Goal: Information Seeking & Learning: Learn about a topic

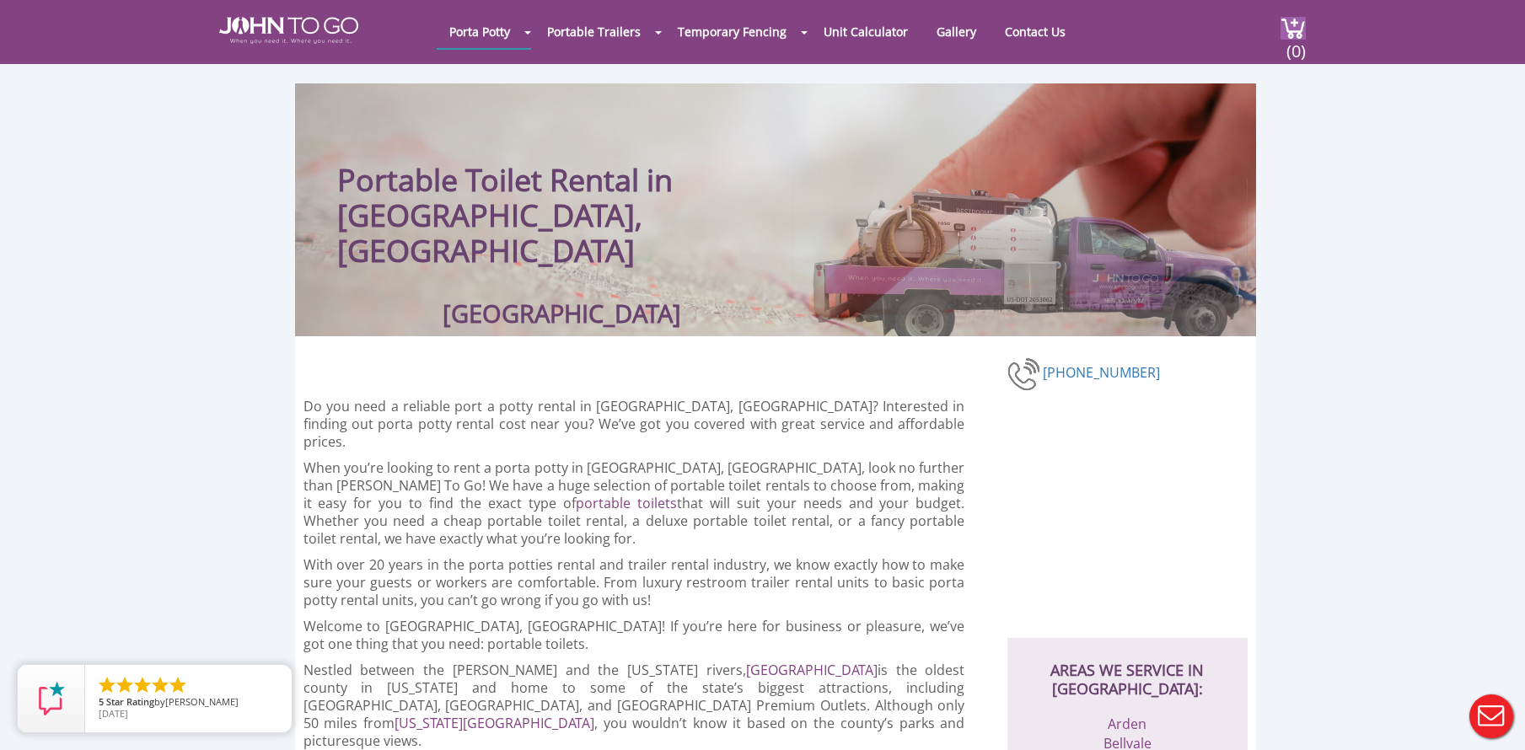
scroll to position [31, 0]
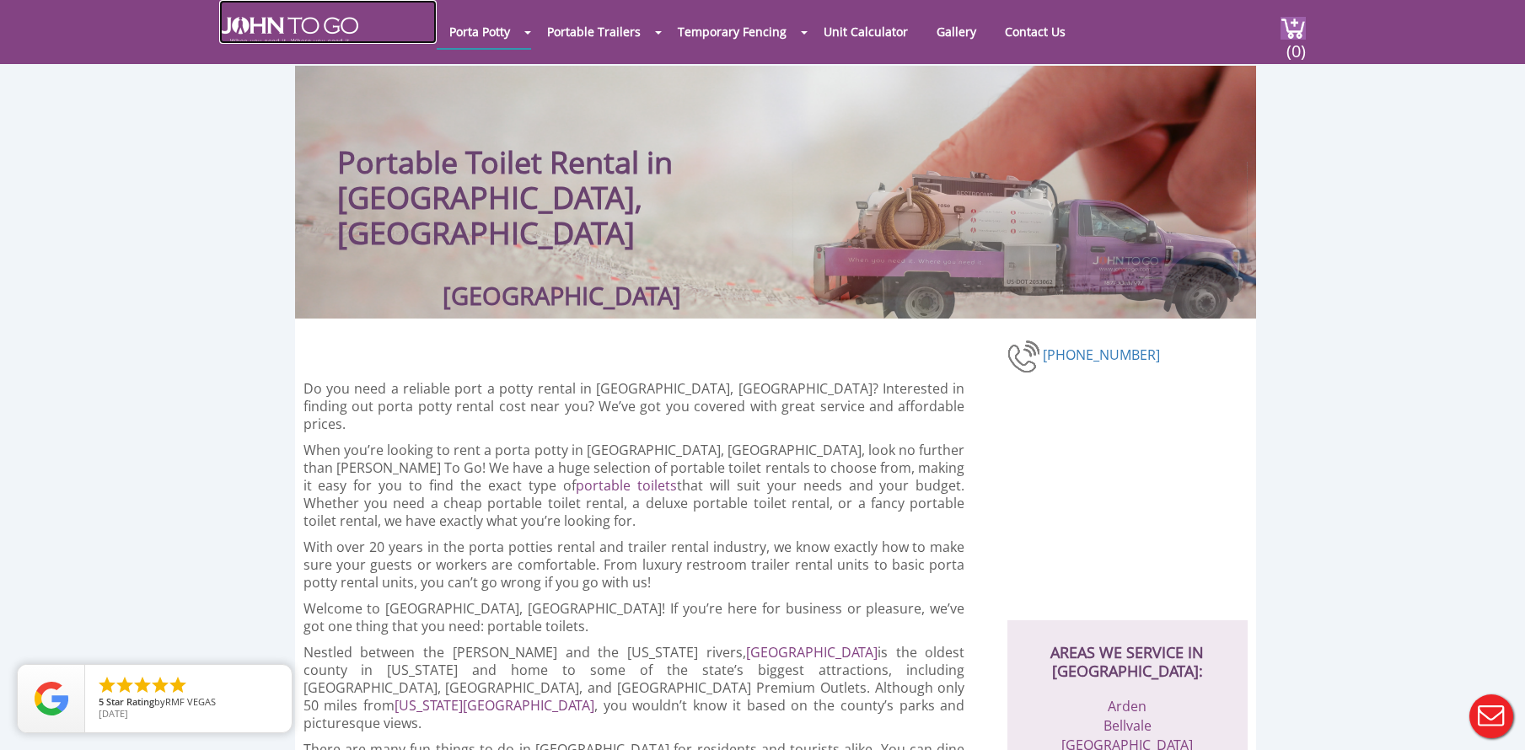
click at [352, 30] on img at bounding box center [288, 30] width 139 height 27
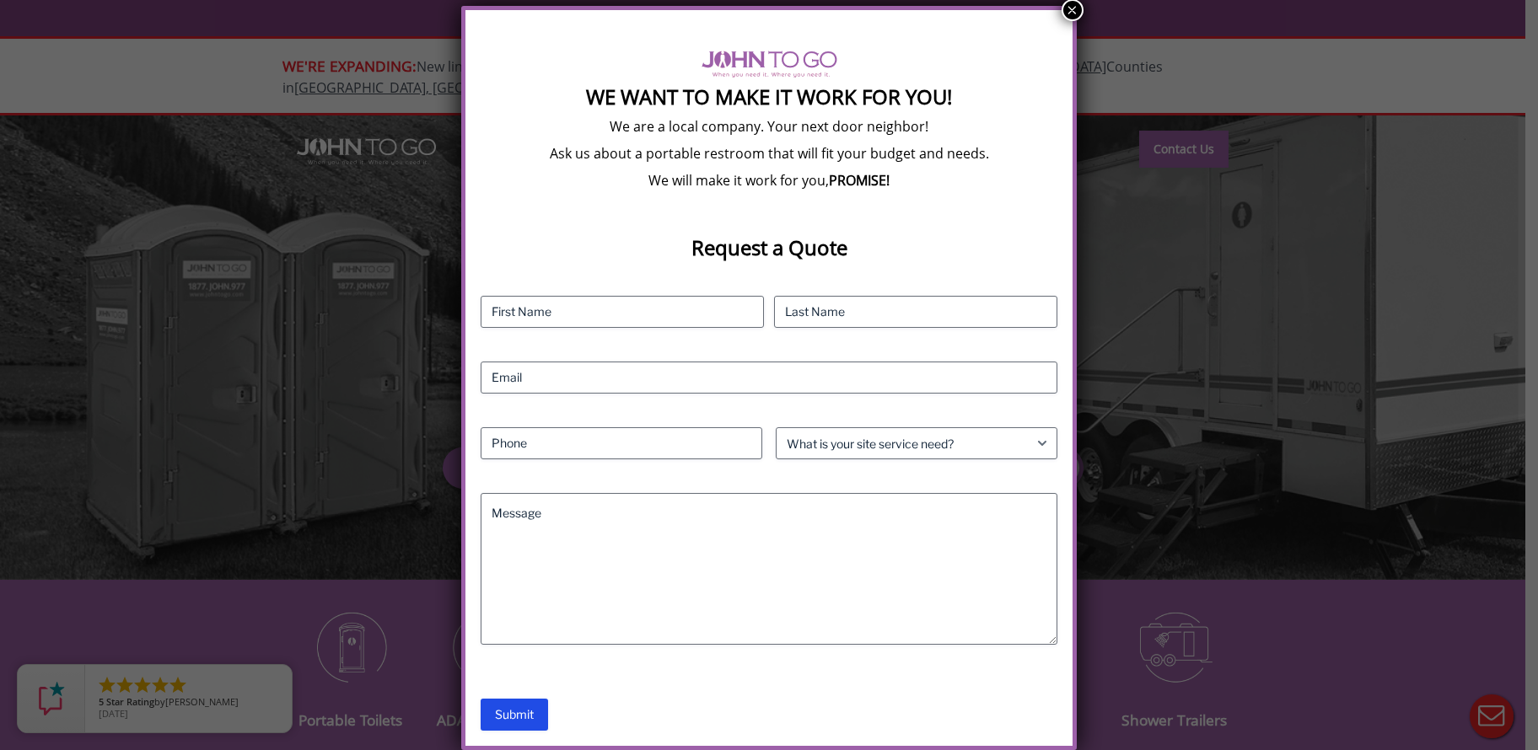
click at [1072, 8] on button "×" at bounding box center [1073, 10] width 22 height 22
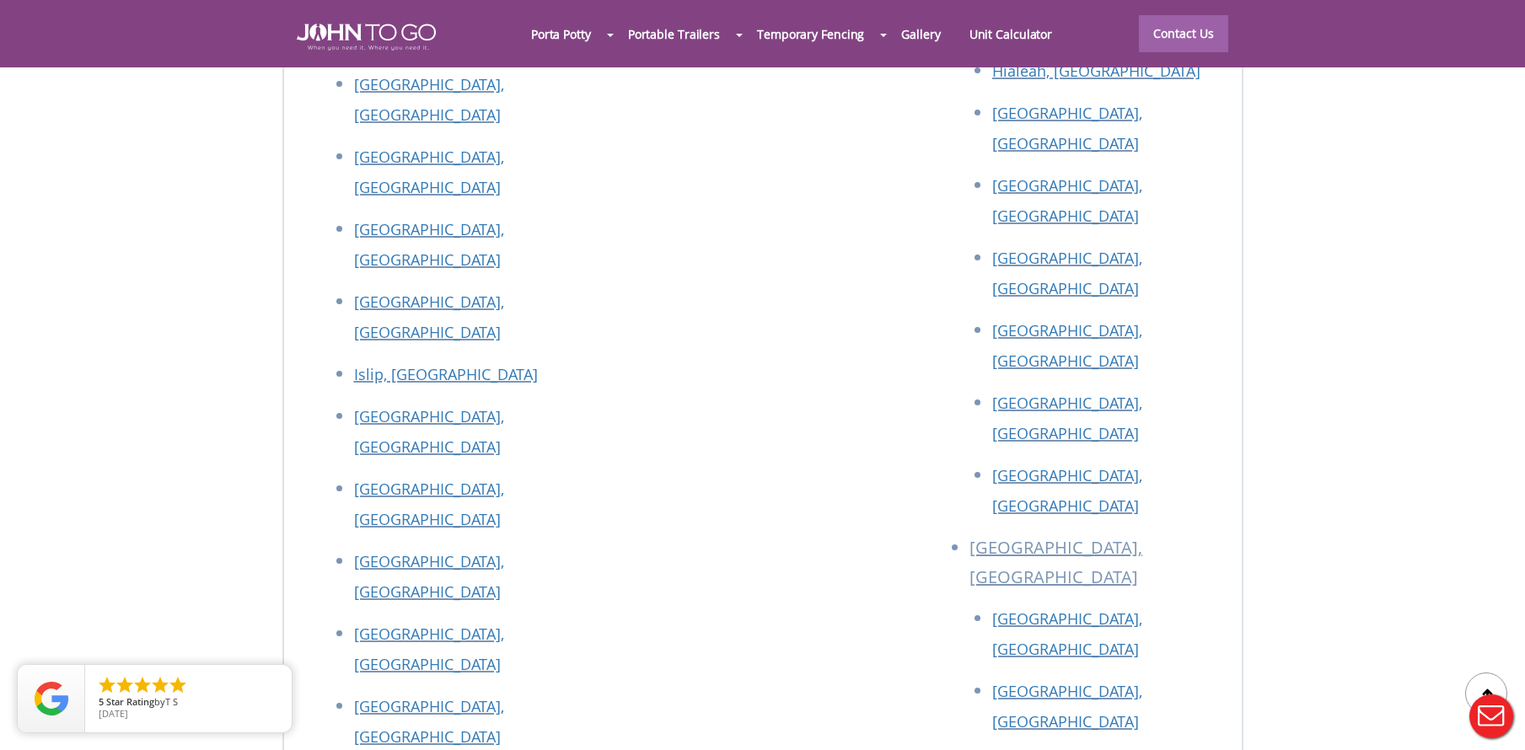
scroll to position [7613, 0]
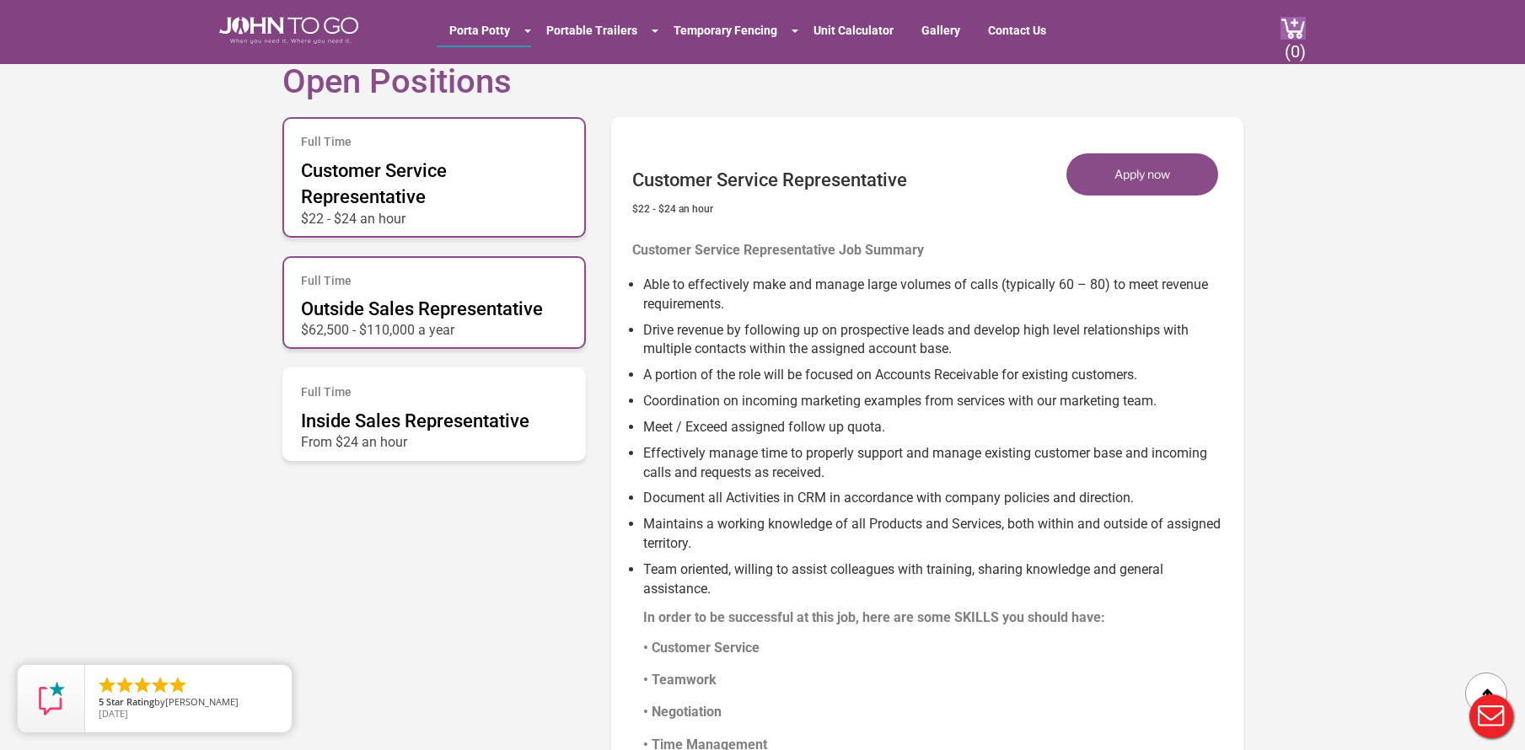
scroll to position [902, 0]
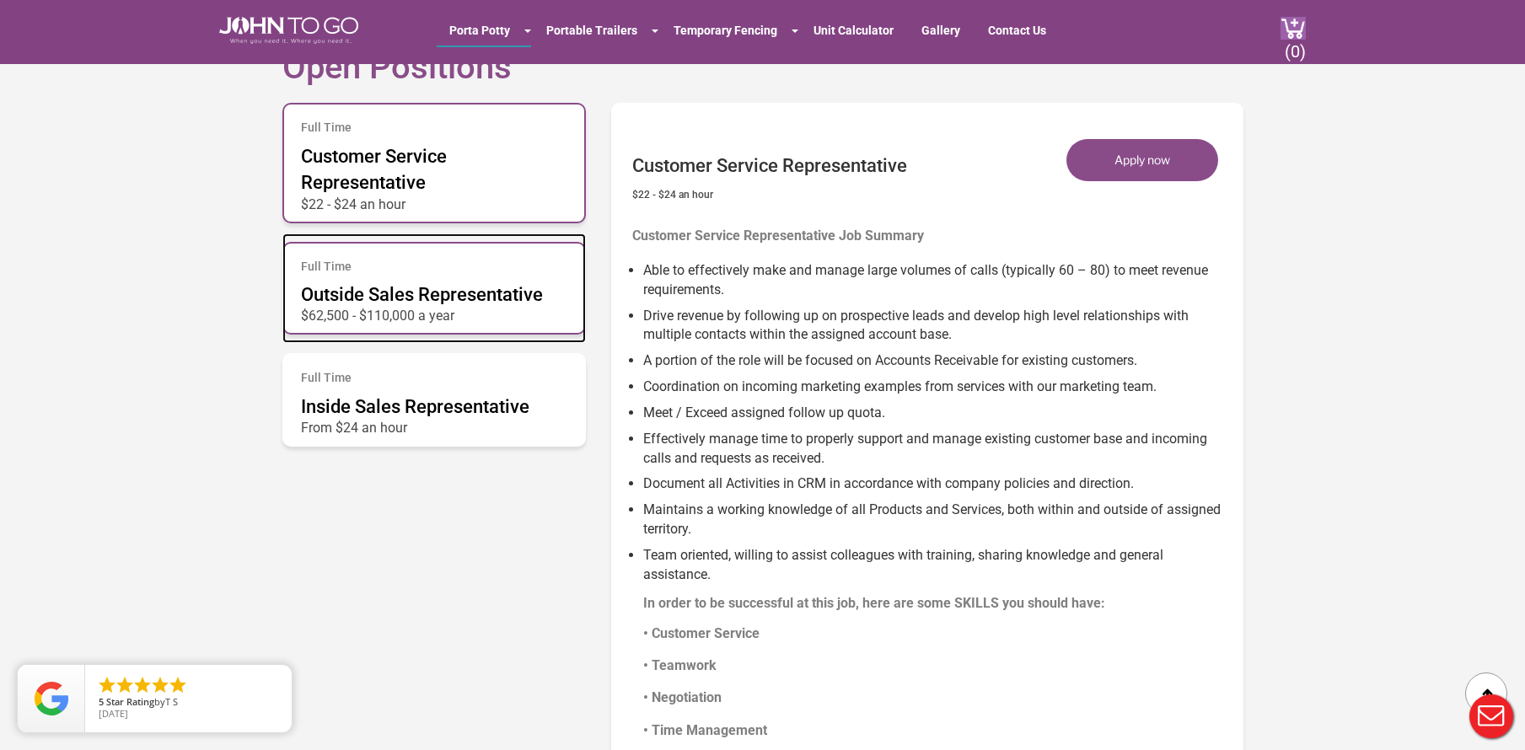
click at [564, 296] on div "Full Time Outside Sales Representative $62,500 - $110,000 a year" at bounding box center [434, 289] width 304 height 94
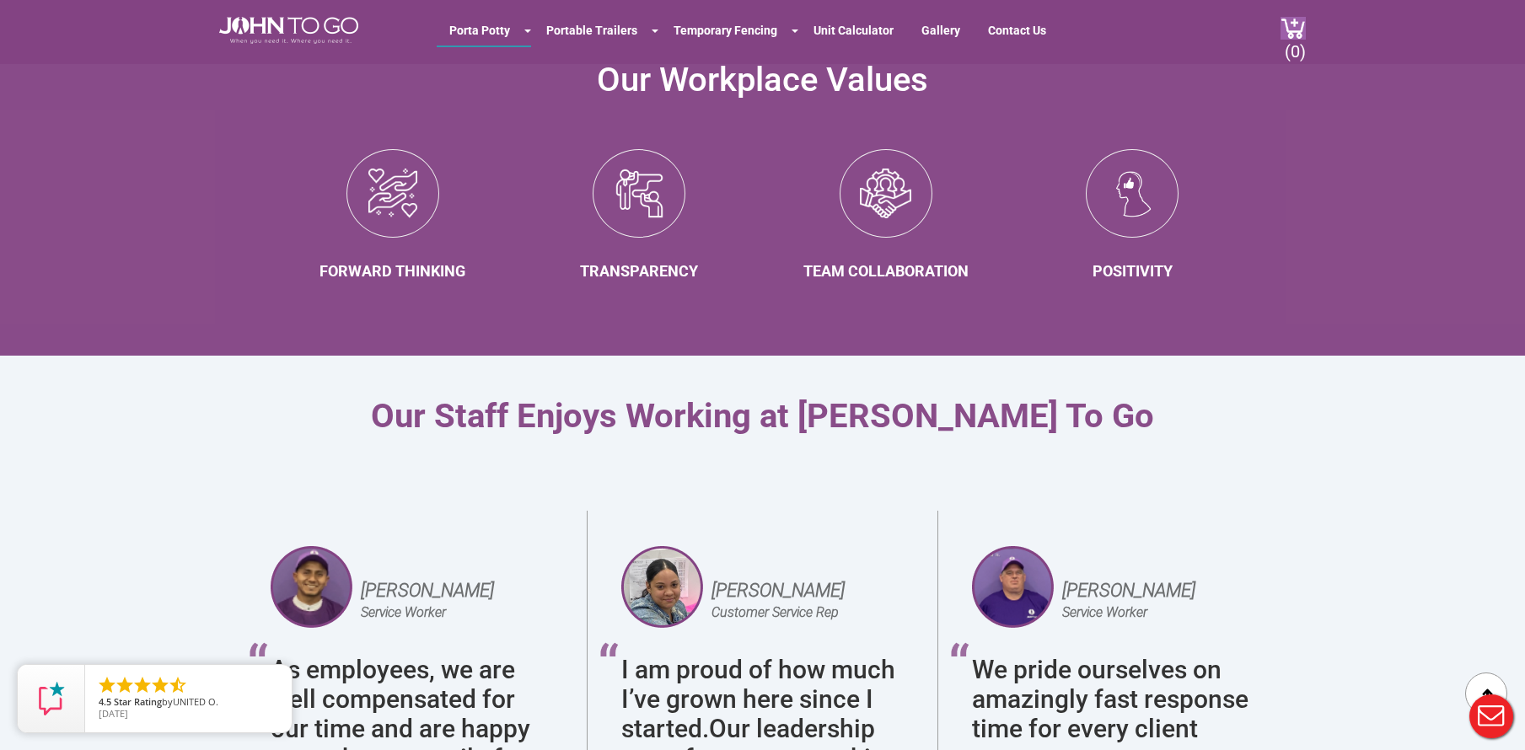
scroll to position [3079, 0]
